Goal: Check status

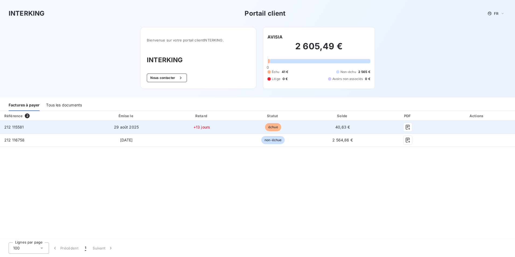
click at [334, 128] on td "40,63 €" at bounding box center [343, 127] width 69 height 13
click at [407, 127] on icon "button" at bounding box center [407, 127] width 5 height 5
